Goal: Task Accomplishment & Management: Use online tool/utility

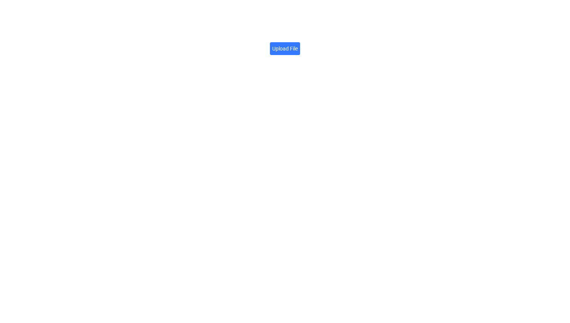
click at [285, 46] on label "Upload File" at bounding box center [285, 48] width 30 height 13
click at [298, 44] on input "Upload File" at bounding box center [298, 44] width 0 height 0
click at [374, 38] on icon at bounding box center [372, 41] width 5 height 6
click at [283, 52] on label "Upload File" at bounding box center [285, 48] width 30 height 13
click at [298, 44] on input "Upload File" at bounding box center [298, 44] width 0 height 0
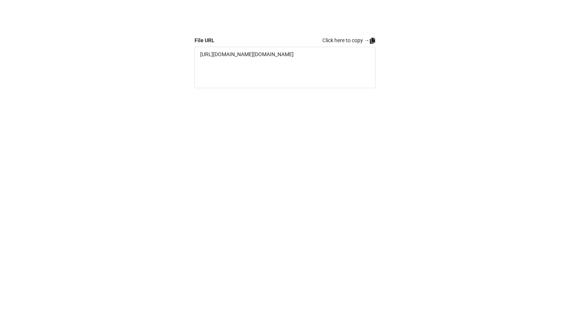
click at [372, 40] on icon at bounding box center [372, 41] width 5 height 6
click at [282, 51] on label "Upload File" at bounding box center [285, 48] width 30 height 13
click at [298, 44] on input "Upload File" at bounding box center [298, 44] width 0 height 0
click at [371, 41] on icon at bounding box center [373, 41] width 6 height 6
click at [291, 52] on label "Upload File" at bounding box center [285, 48] width 30 height 13
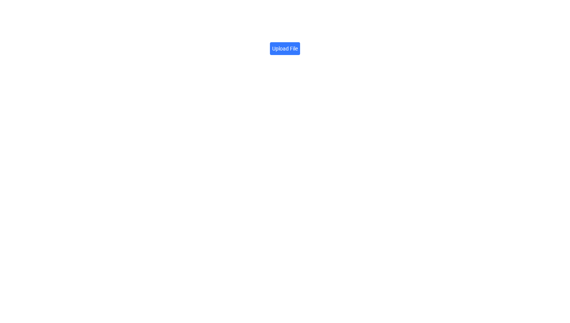
click at [298, 44] on input "Upload File" at bounding box center [298, 44] width 0 height 0
click at [371, 40] on icon at bounding box center [372, 41] width 5 height 6
